Goal: Task Accomplishment & Management: Manage account settings

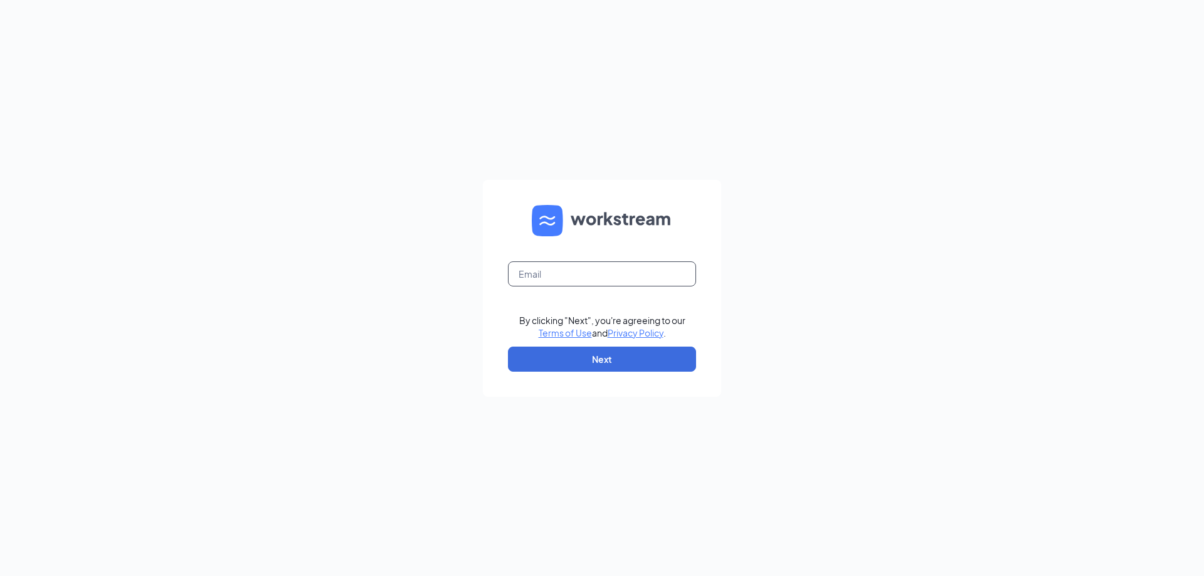
click at [608, 281] on input "text" at bounding box center [602, 274] width 188 height 25
type input "[EMAIL_ADDRESS][DOMAIN_NAME]"
click at [596, 370] on button "Next" at bounding box center [602, 359] width 188 height 25
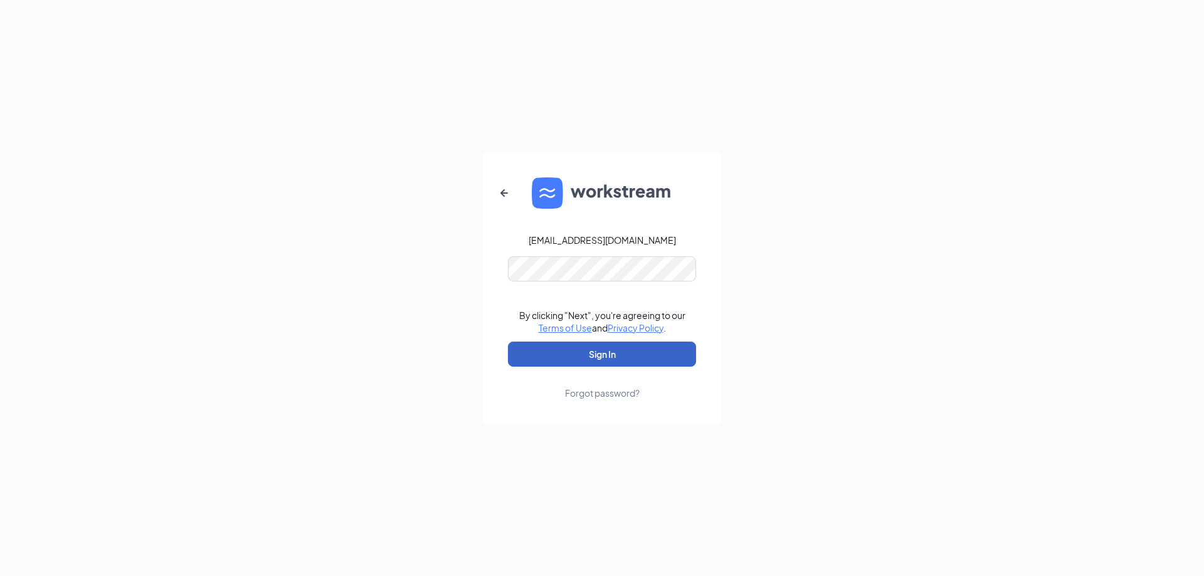
drag, startPoint x: 592, startPoint y: 359, endPoint x: 588, endPoint y: 354, distance: 6.7
click at [591, 357] on button "Sign In" at bounding box center [602, 354] width 188 height 25
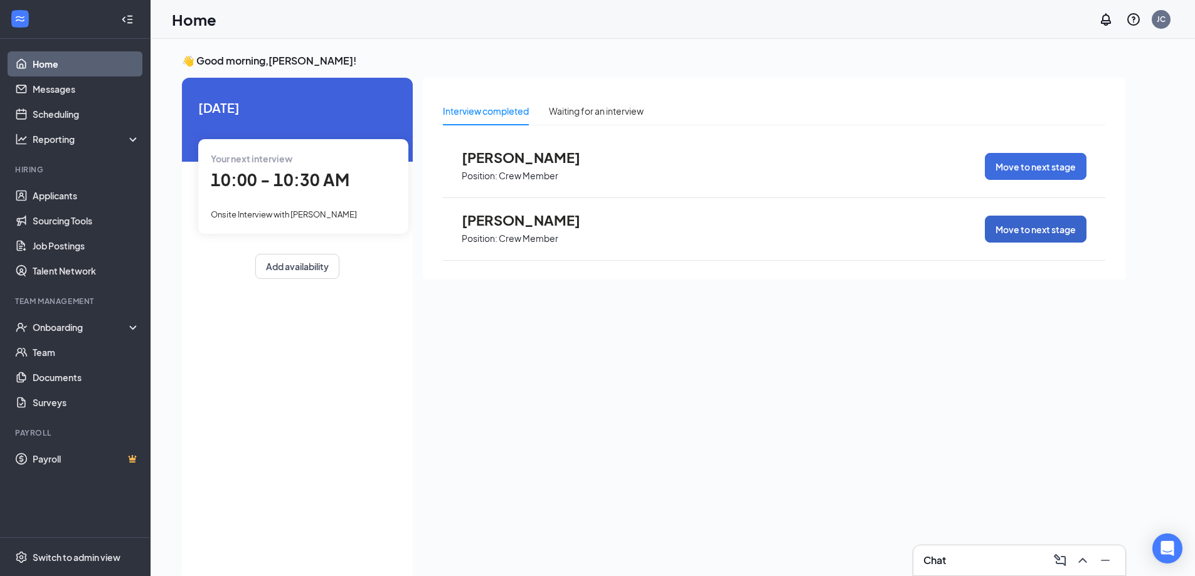
click at [1027, 237] on button "Move to next stage" at bounding box center [1036, 229] width 102 height 27
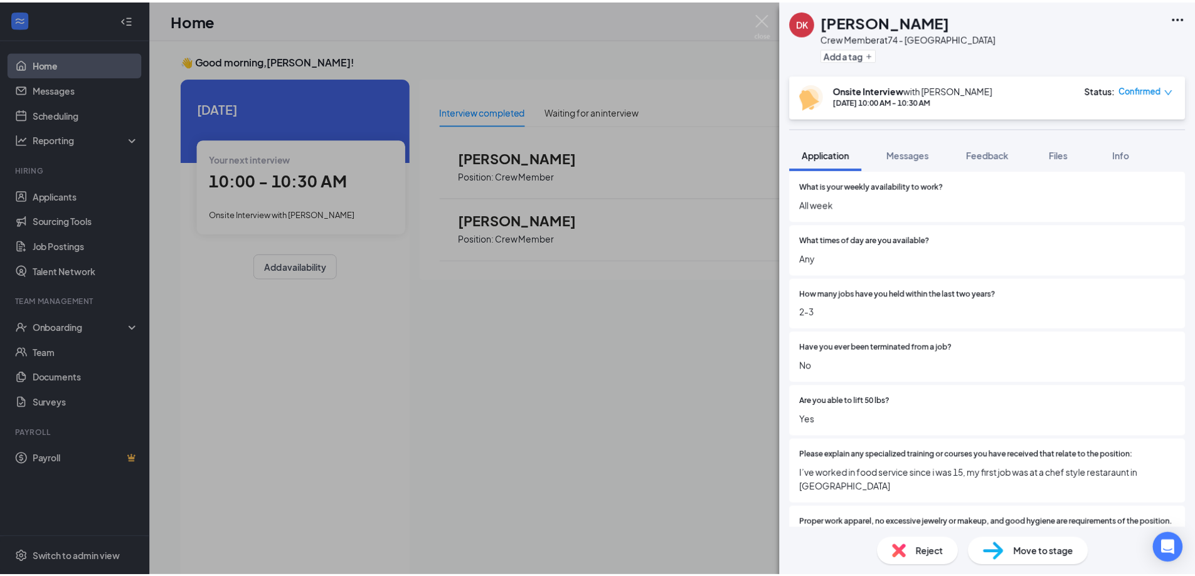
scroll to position [314, 0]
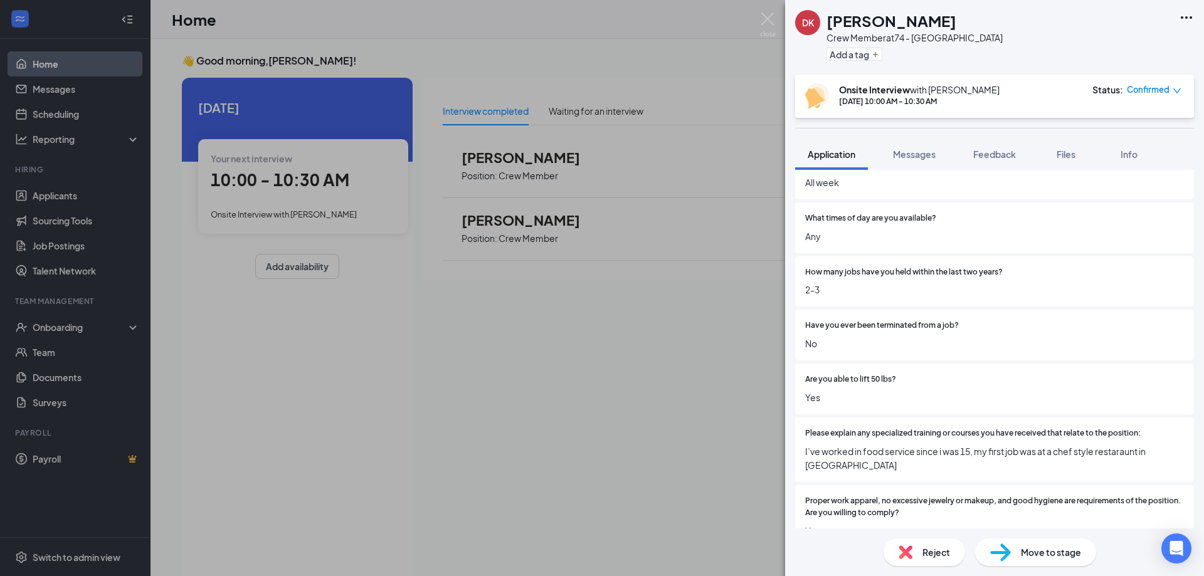
click at [919, 559] on div "Reject" at bounding box center [925, 553] width 82 height 28
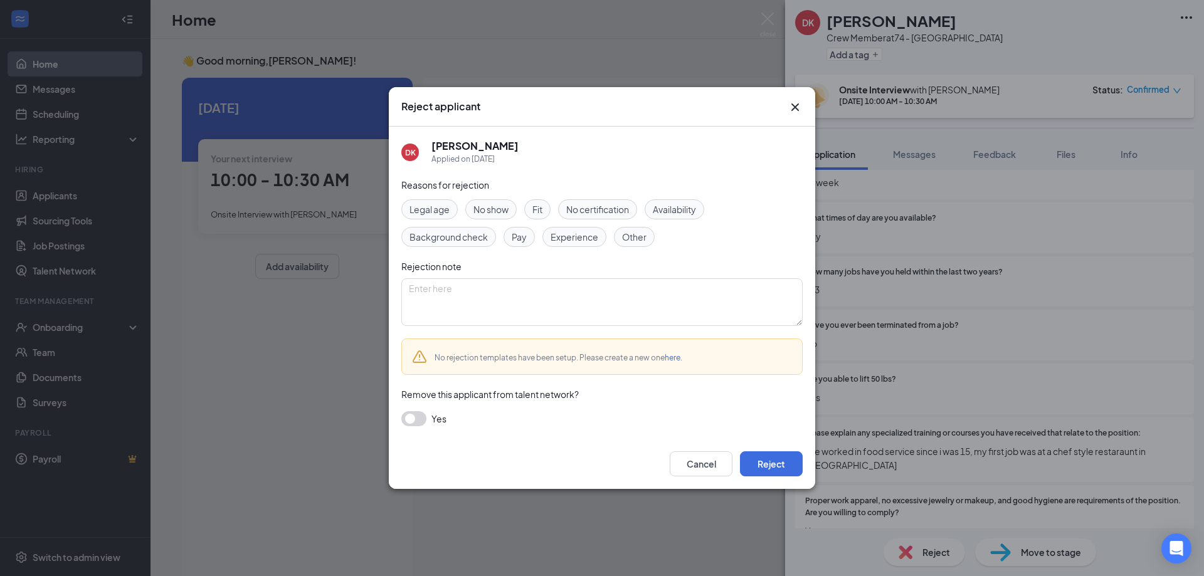
click at [501, 215] on span "No show" at bounding box center [491, 210] width 35 height 14
drag, startPoint x: 756, startPoint y: 460, endPoint x: 719, endPoint y: 465, distance: 36.6
click at [720, 465] on div "Cancel Reject" at bounding box center [736, 464] width 133 height 25
click at [784, 460] on button "Reject" at bounding box center [771, 464] width 63 height 25
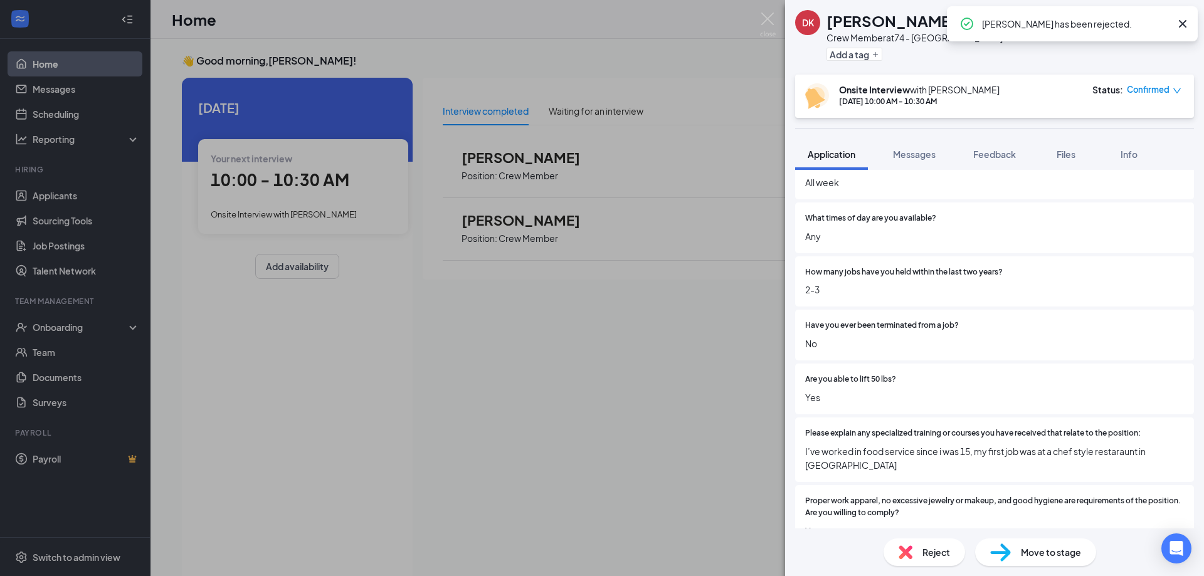
click at [594, 356] on div "DK [PERSON_NAME] Crew Member at 74 - Adairsville Add a tag Onsite Interview wit…" at bounding box center [602, 288] width 1204 height 576
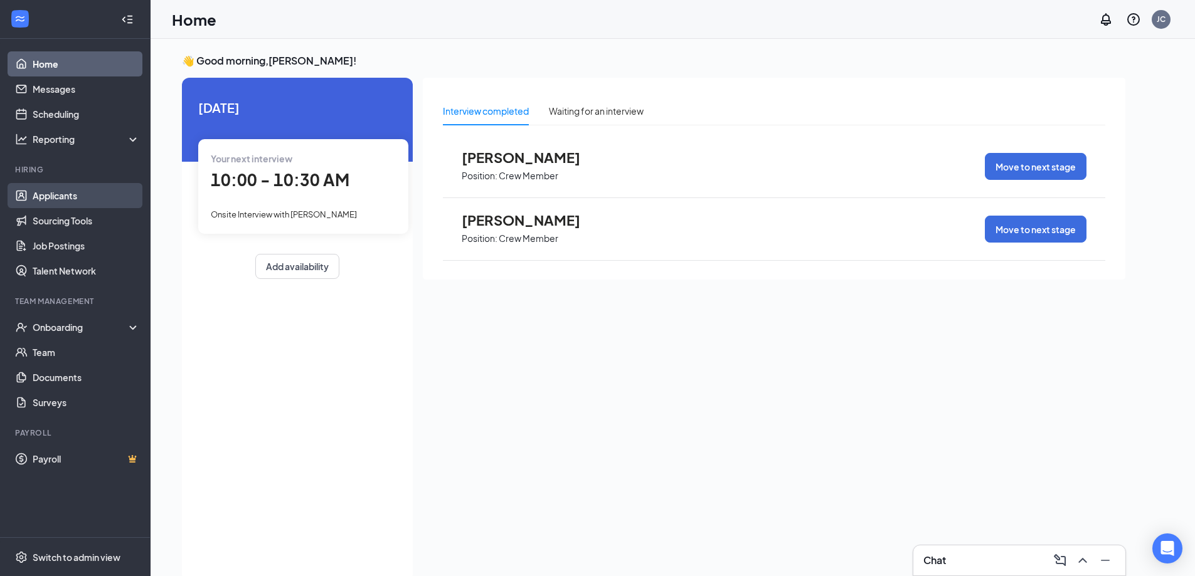
click at [58, 193] on link "Applicants" at bounding box center [86, 195] width 107 height 25
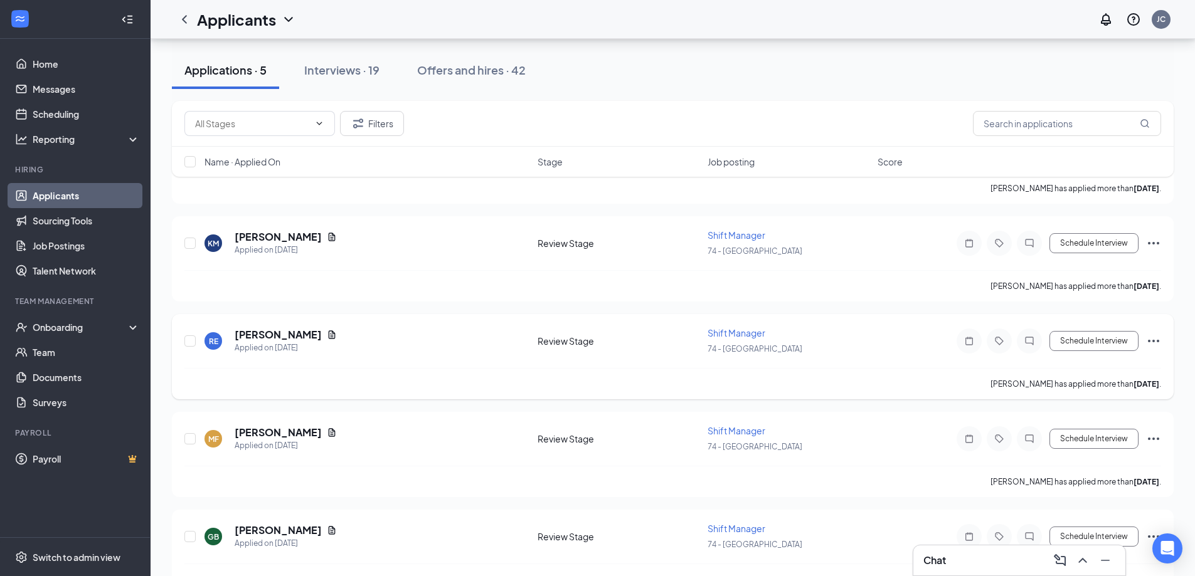
scroll to position [158, 0]
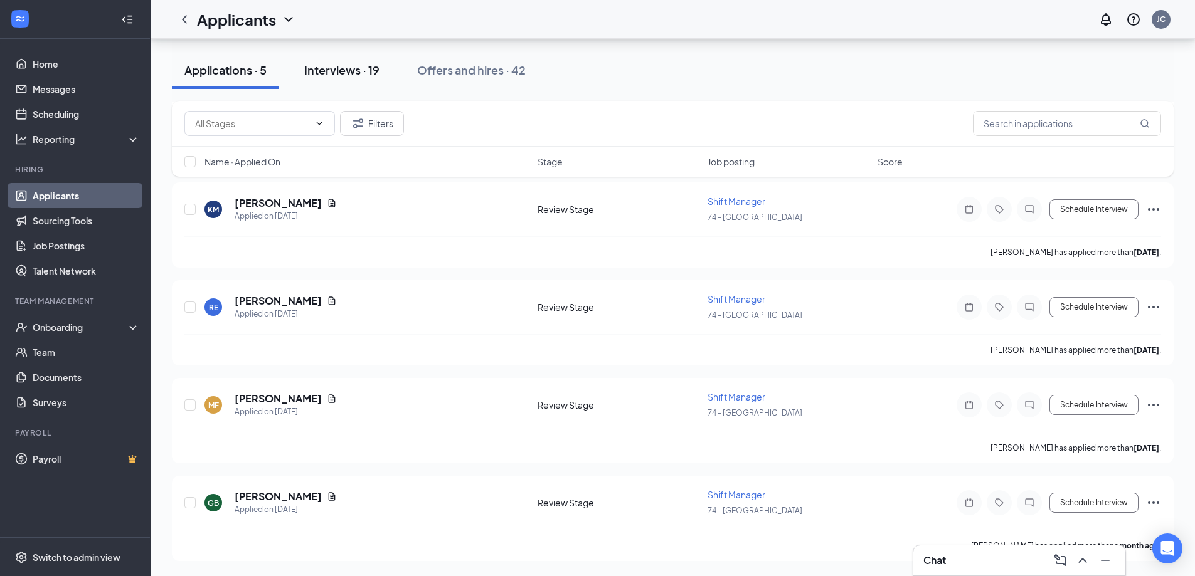
click at [347, 65] on div "Interviews · 19" at bounding box center [341, 70] width 75 height 16
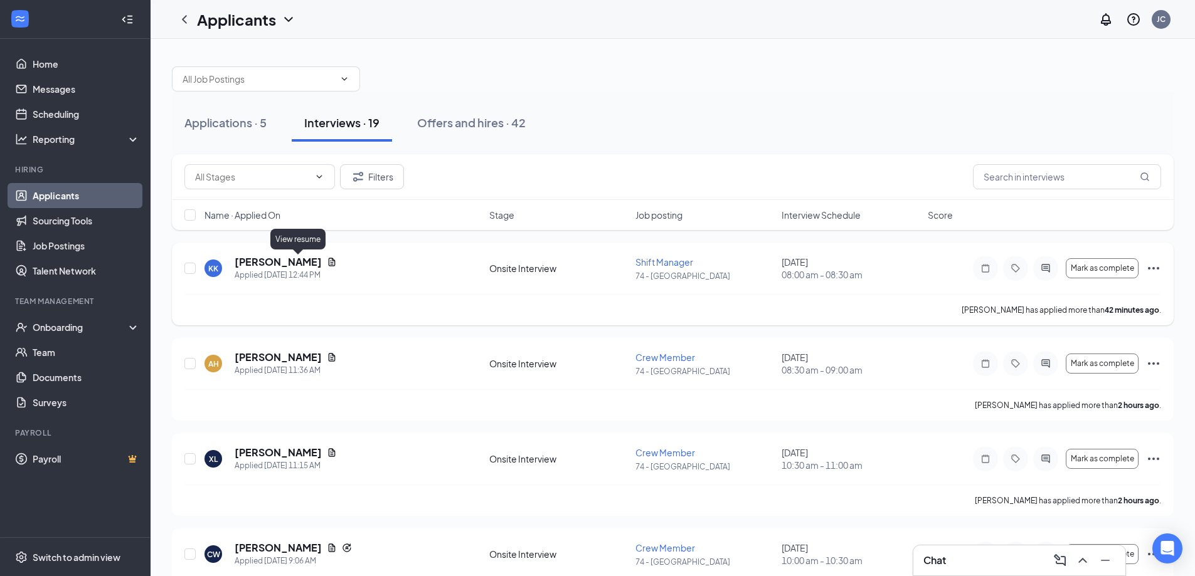
click at [329, 260] on icon "Document" at bounding box center [332, 262] width 7 height 8
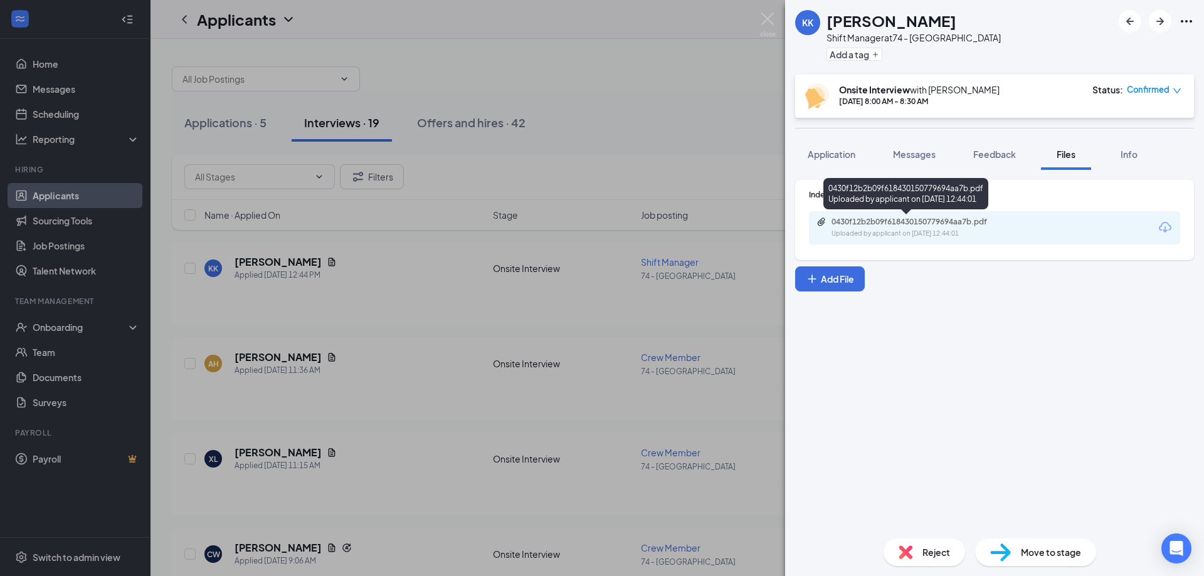
click at [928, 231] on div "Uploaded by applicant on [DATE] 12:44:01" at bounding box center [926, 234] width 188 height 10
click at [842, 154] on span "Application" at bounding box center [832, 154] width 48 height 11
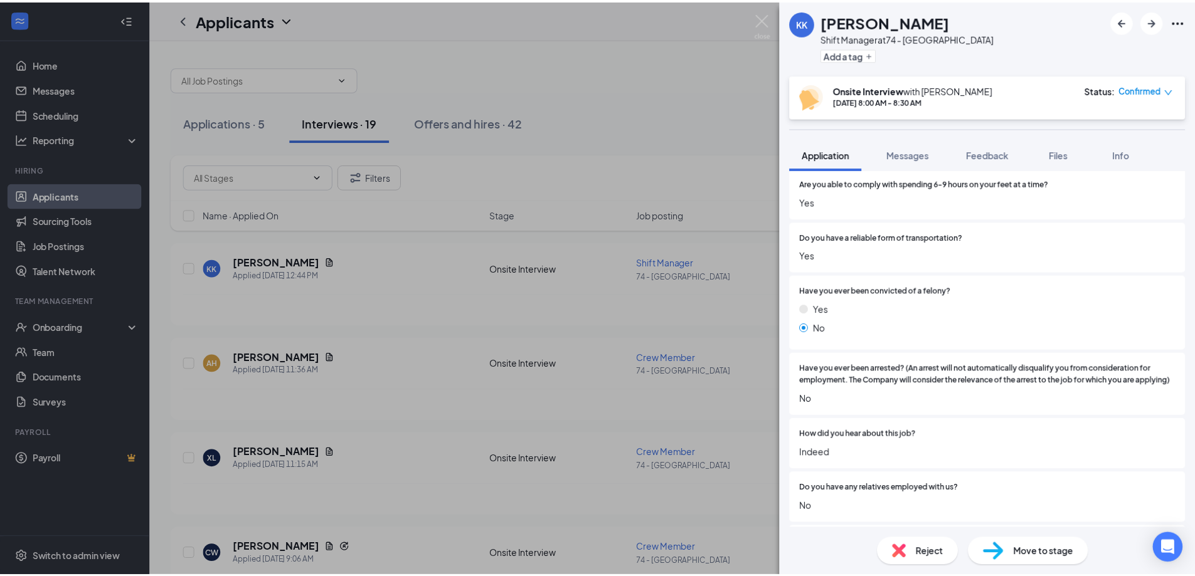
scroll to position [690, 0]
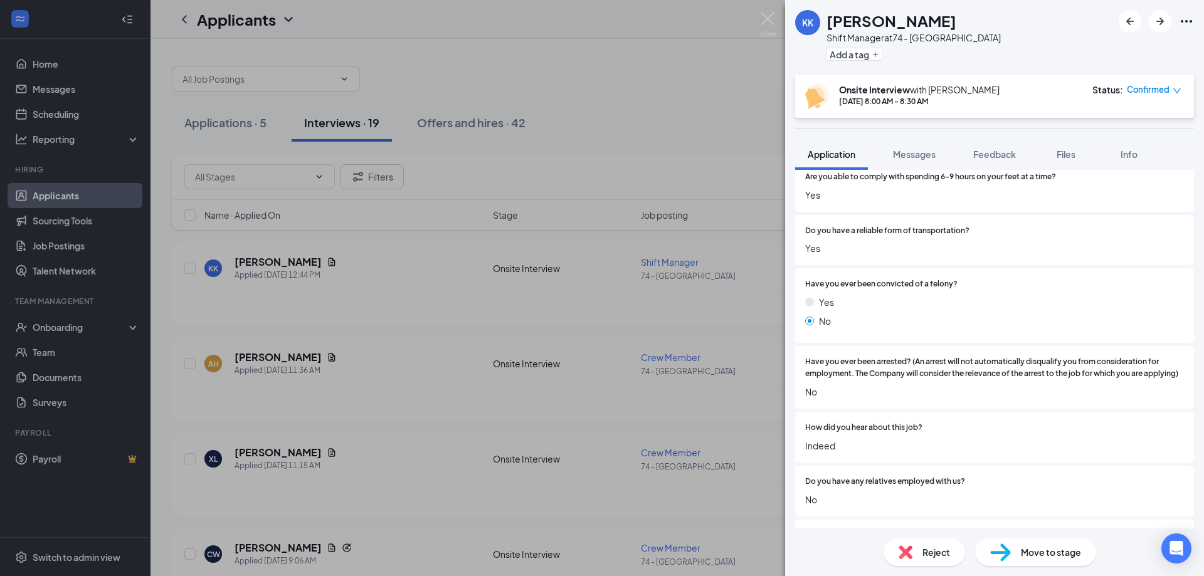
click at [643, 115] on div "KK [PERSON_NAME] Manager at 74 - Adairsville Add a tag Onsite Interview with [P…" at bounding box center [602, 288] width 1204 height 576
